Goal: Communication & Community: Ask a question

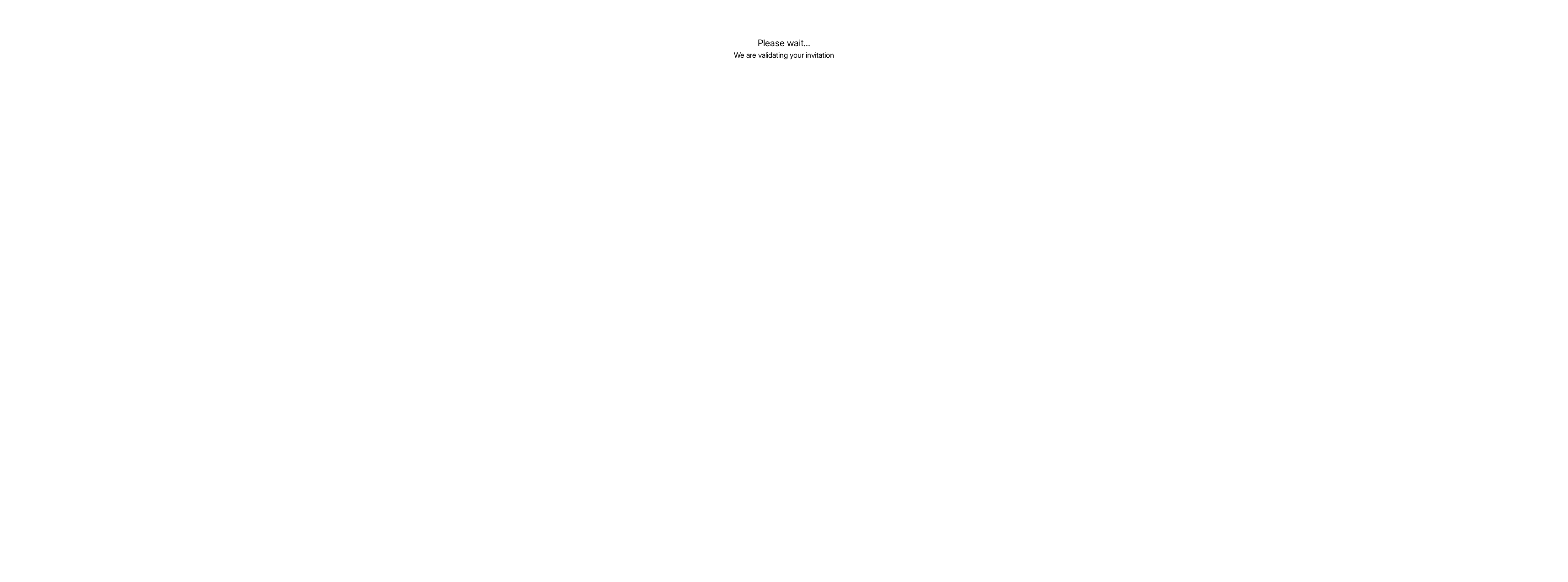
drag, startPoint x: 679, startPoint y: 189, endPoint x: 659, endPoint y: 183, distance: 20.9
drag, startPoint x: 659, startPoint y: 183, endPoint x: 462, endPoint y: 178, distance: 197.1
click at [463, 178] on body "Please wait... We are validating your invitation" at bounding box center [784, 328] width 1568 height 582
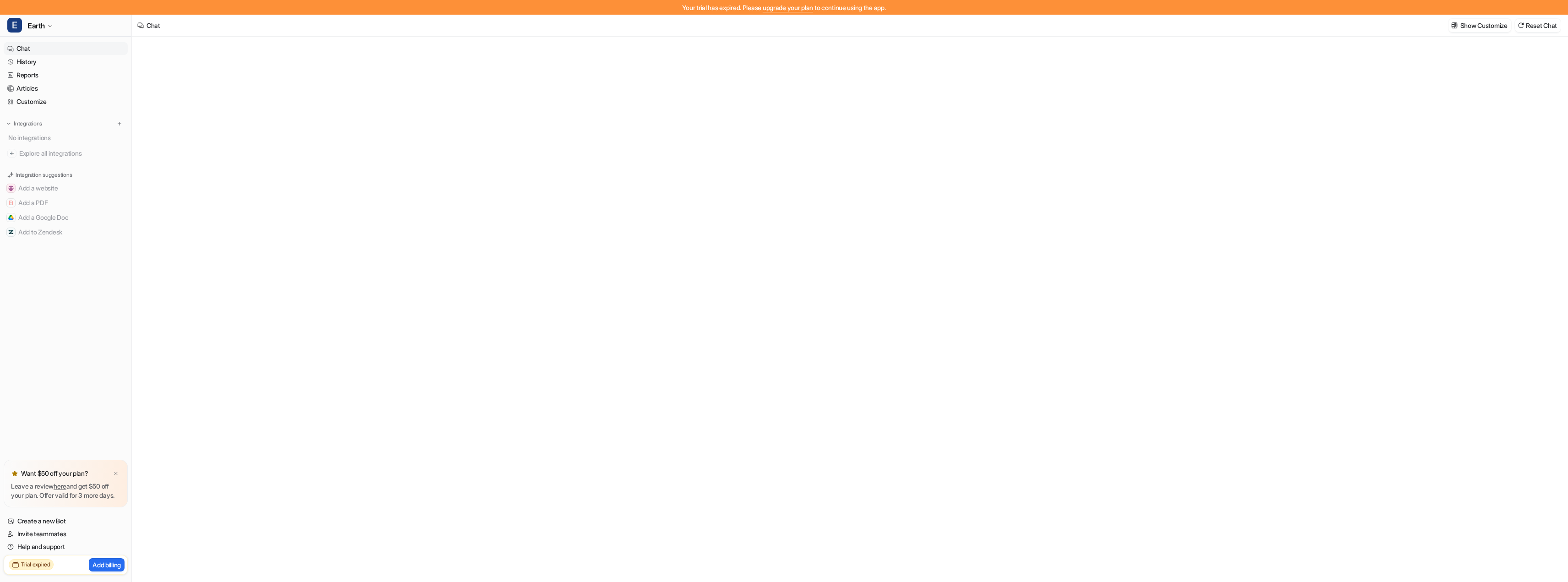
type textarea "**********"
click at [52, 330] on nav "Chat History Reports Articles Customize Integrations No integrations Explore al…" at bounding box center [66, 249] width 131 height 421
click at [66, 374] on nav "Chat History Reports Articles Customize Integrations No integrations Explore al…" at bounding box center [66, 249] width 131 height 421
